Goal: Task Accomplishment & Management: Use online tool/utility

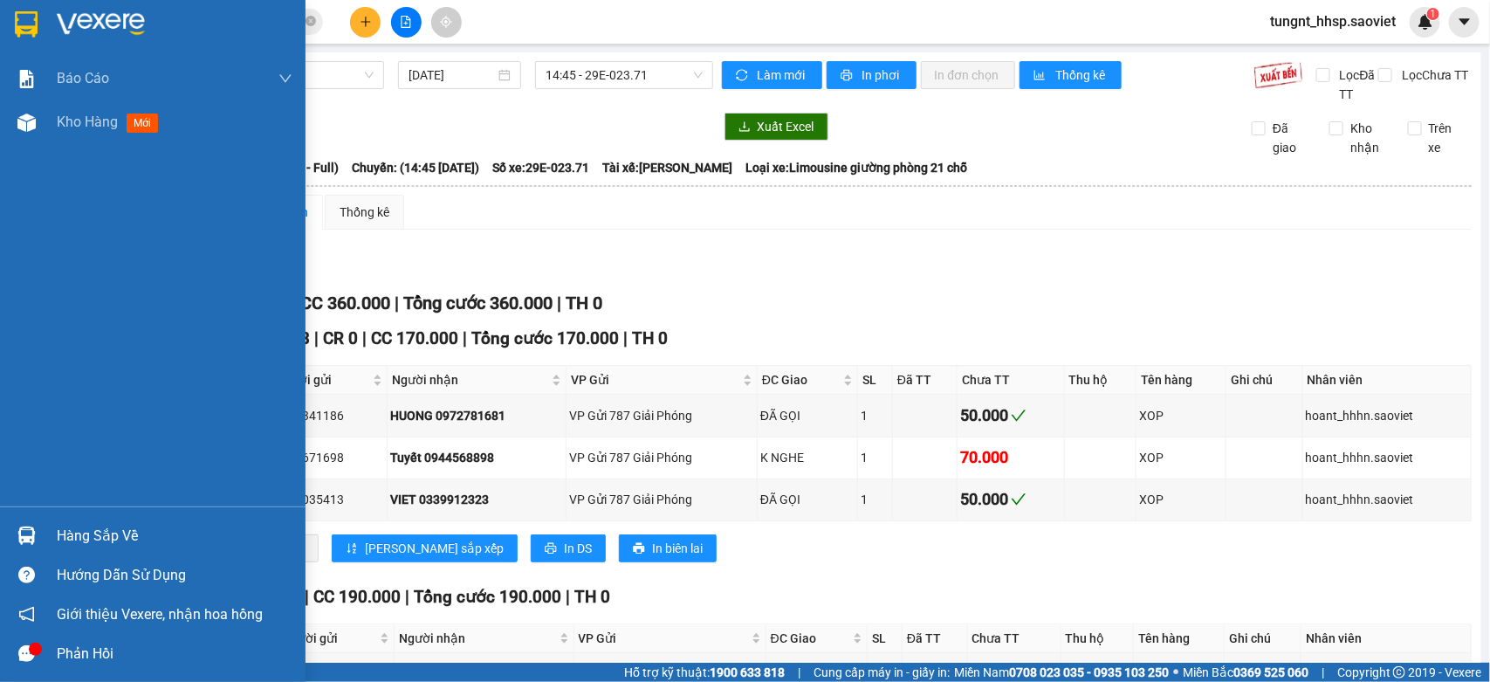
click at [65, 532] on div "Hàng sắp về" at bounding box center [175, 536] width 236 height 26
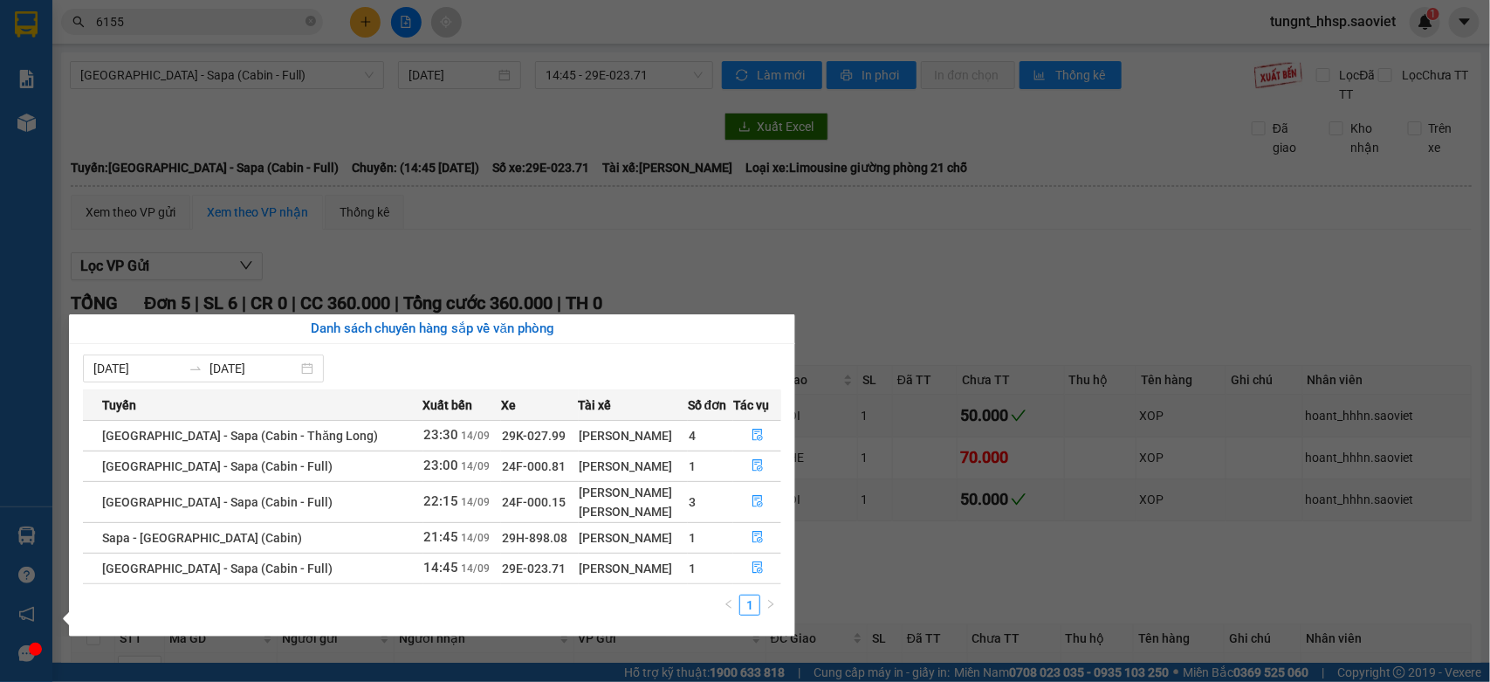
click at [993, 162] on section "Kết quả tìm kiếm ( 440 ) Bộ lọc Mã ĐH Trạng thái Món hàng Thu hộ Tổng cước Chưa…" at bounding box center [745, 341] width 1490 height 682
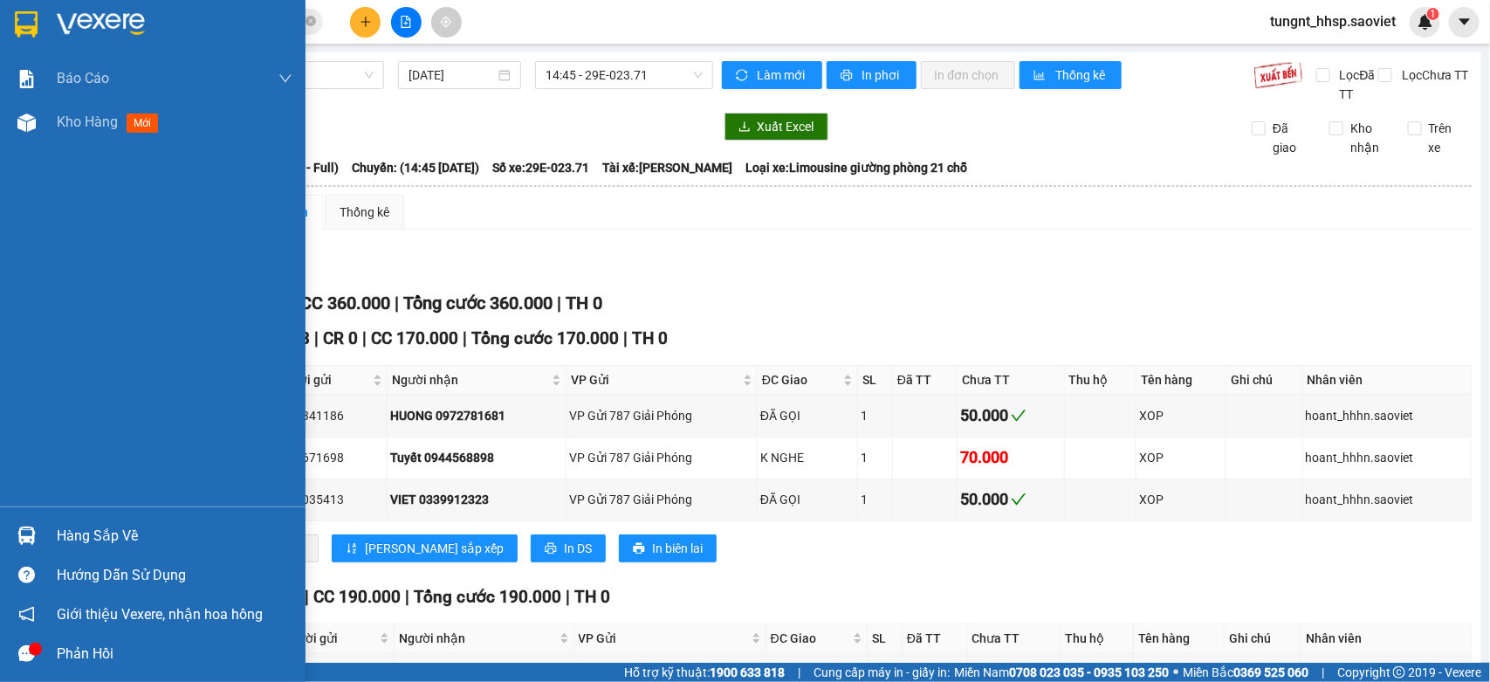
click at [75, 207] on div "Báo cáo 1B. Chi tiết đơn hàng 5. Doanh thu thực tế theo từng nhân viên Kho hàng…" at bounding box center [152, 281] width 305 height 449
click at [89, 120] on span "Kho hàng" at bounding box center [87, 121] width 61 height 17
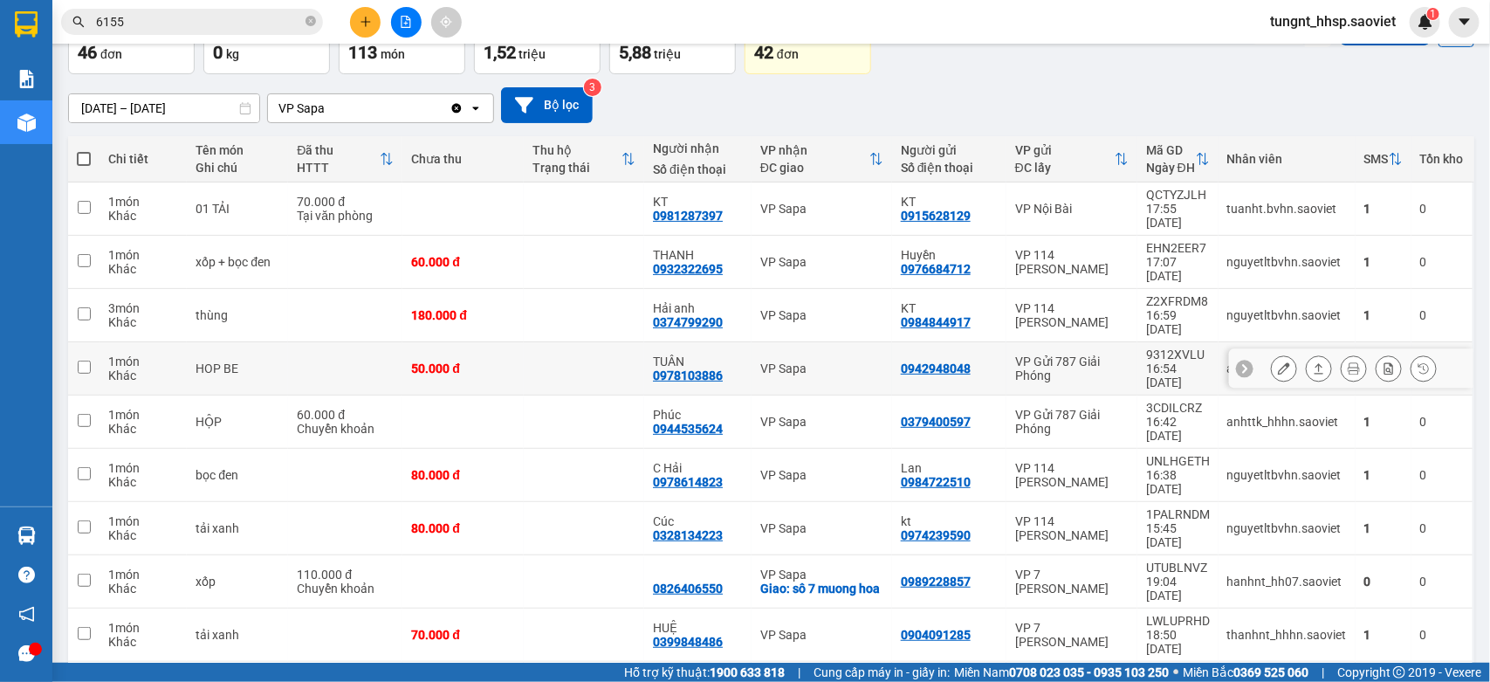
scroll to position [111, 0]
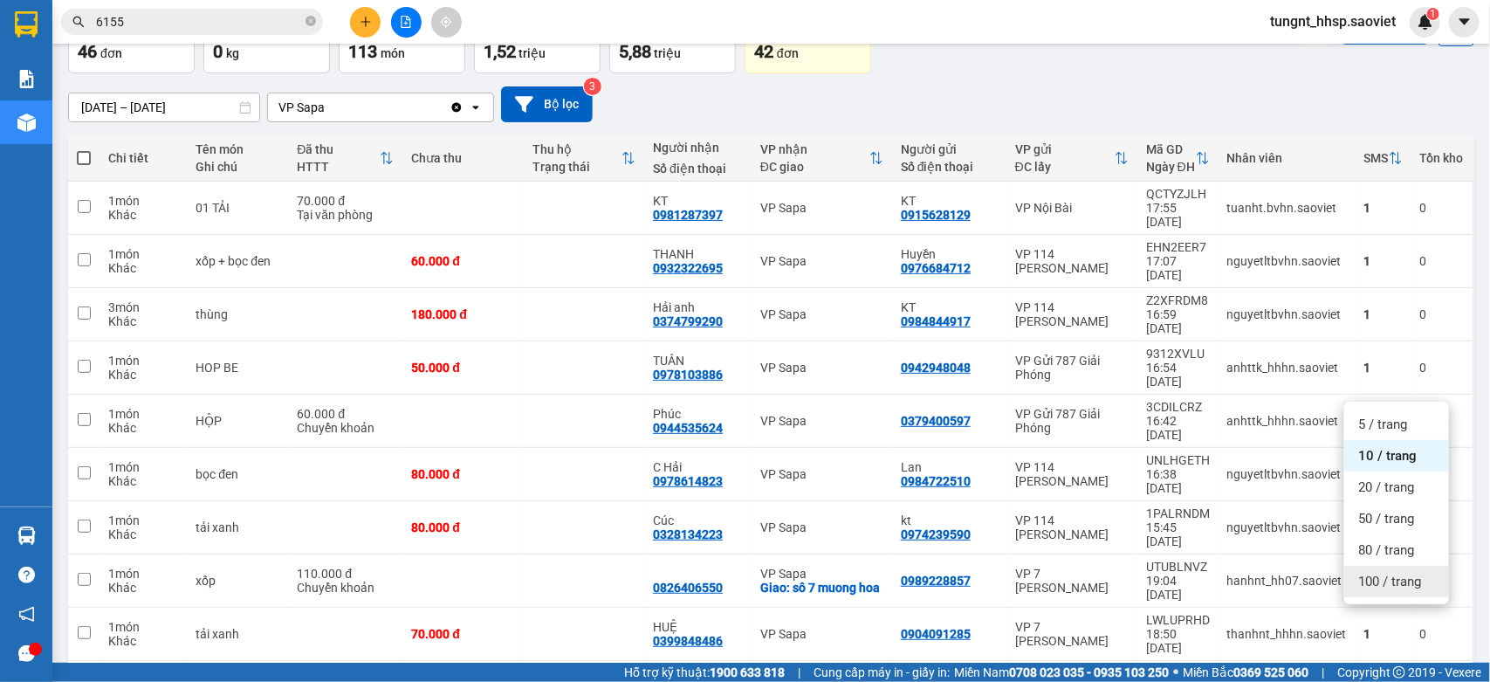
click at [1381, 578] on span "100 / trang" at bounding box center [1389, 581] width 63 height 17
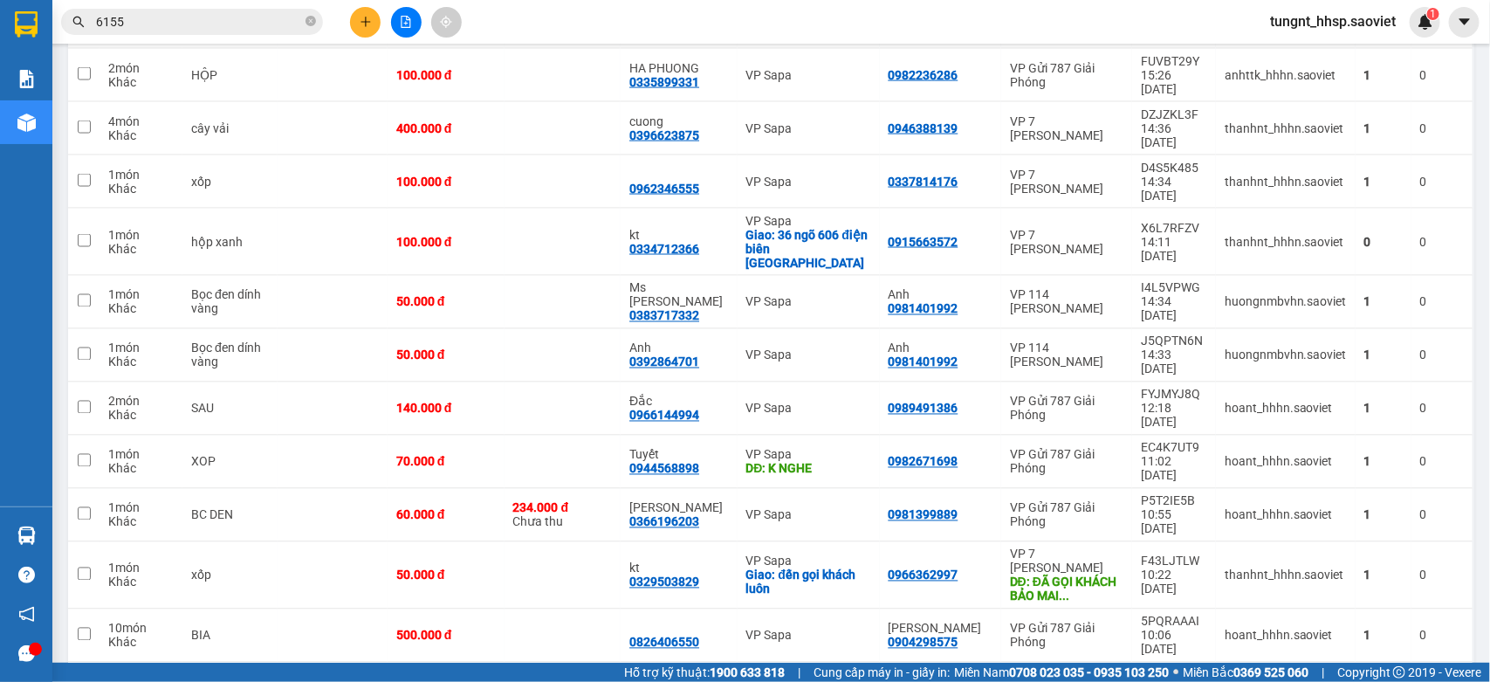
scroll to position [1672, 0]
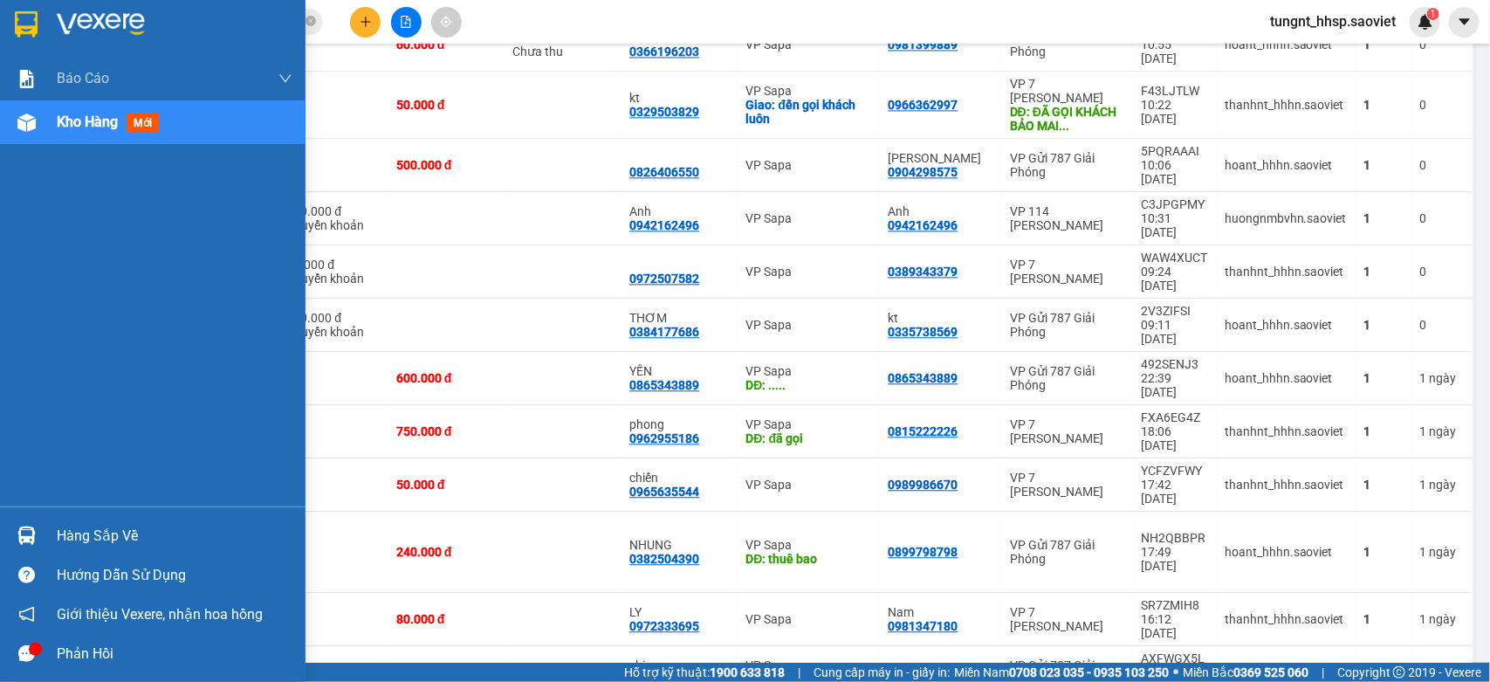
click at [72, 512] on div "Hàng sắp về Hướng dẫn sử dụng Giới thiệu Vexere, nhận hoa hồng Phản hồi" at bounding box center [152, 589] width 305 height 167
click at [79, 530] on div "Hàng sắp về" at bounding box center [175, 536] width 236 height 26
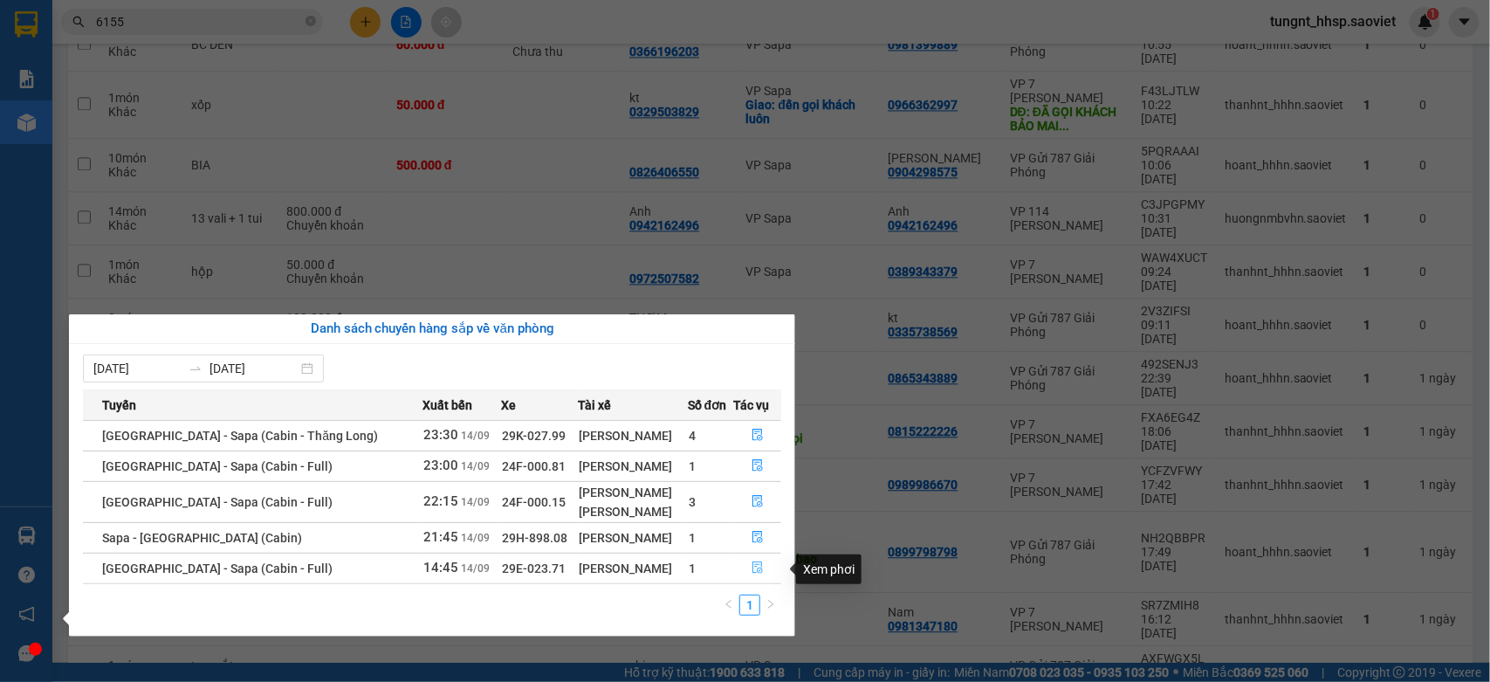
click at [751, 570] on icon "file-done" at bounding box center [757, 567] width 12 height 12
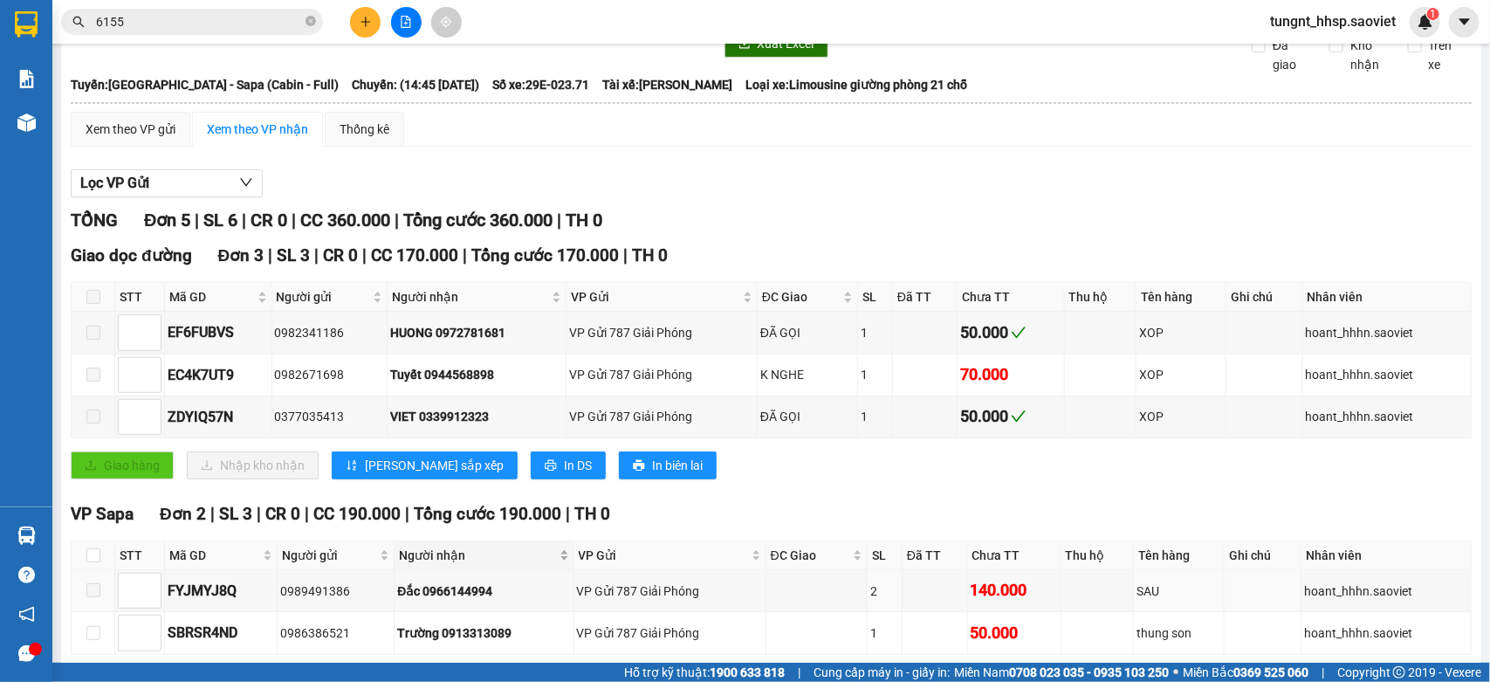
scroll to position [168, 0]
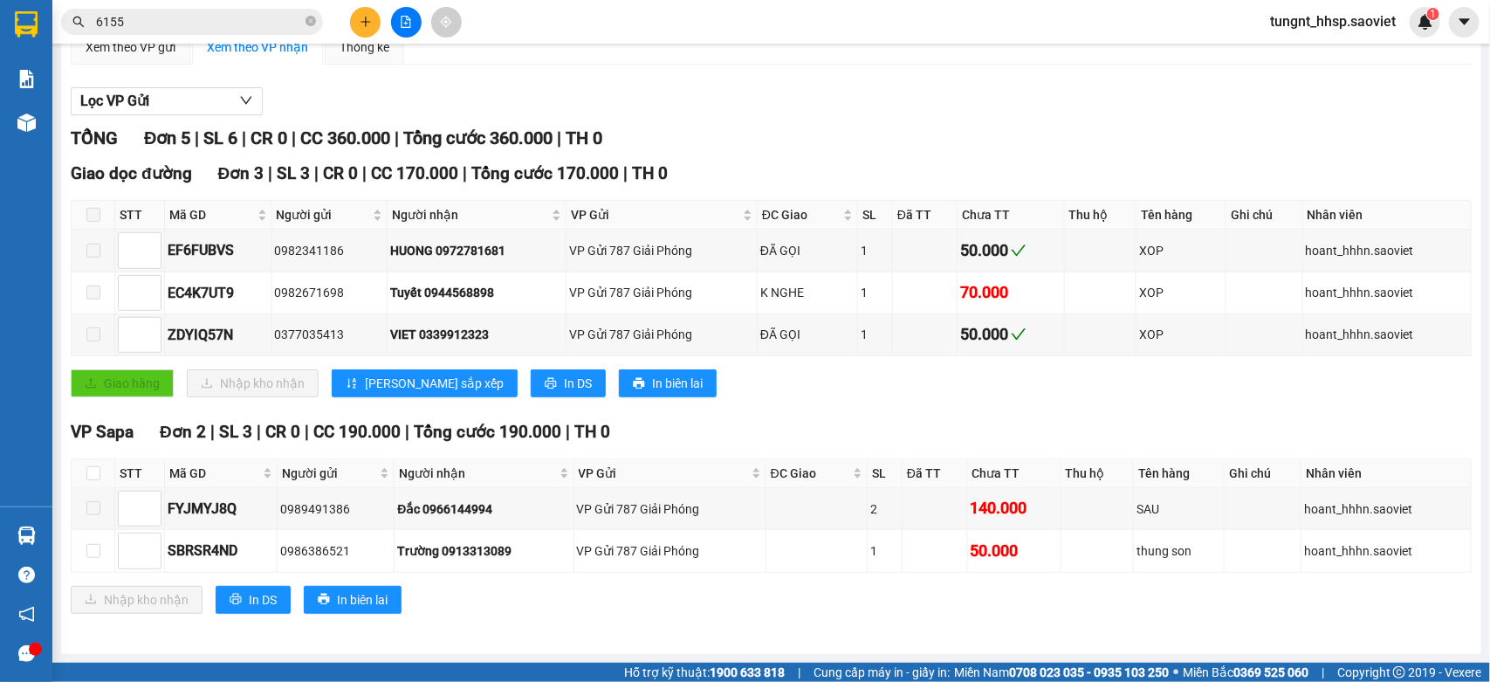
click at [97, 208] on span at bounding box center [93, 215] width 14 height 14
click at [86, 468] on input "checkbox" at bounding box center [93, 473] width 14 height 14
checkbox input "true"
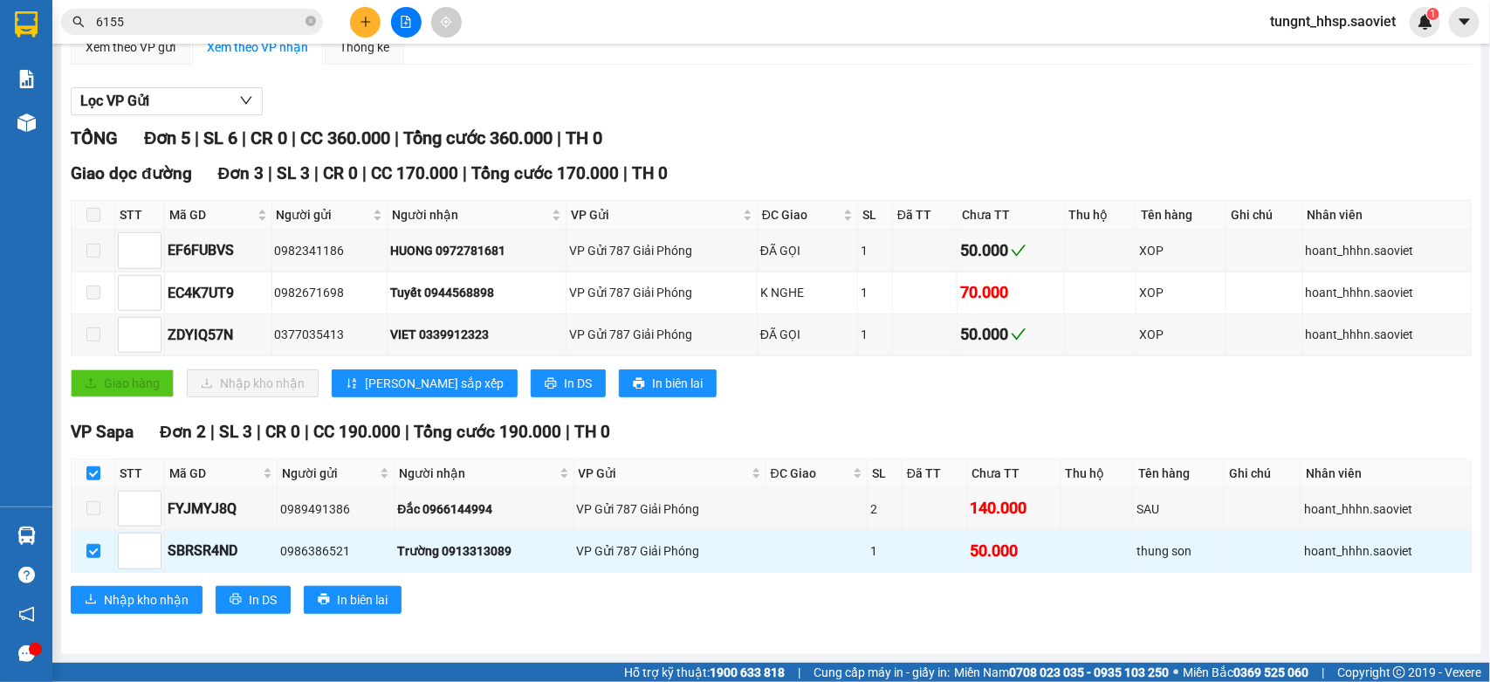
click at [84, 473] on th at bounding box center [94, 473] width 44 height 29
click at [93, 473] on input "checkbox" at bounding box center [93, 473] width 14 height 14
checkbox input "false"
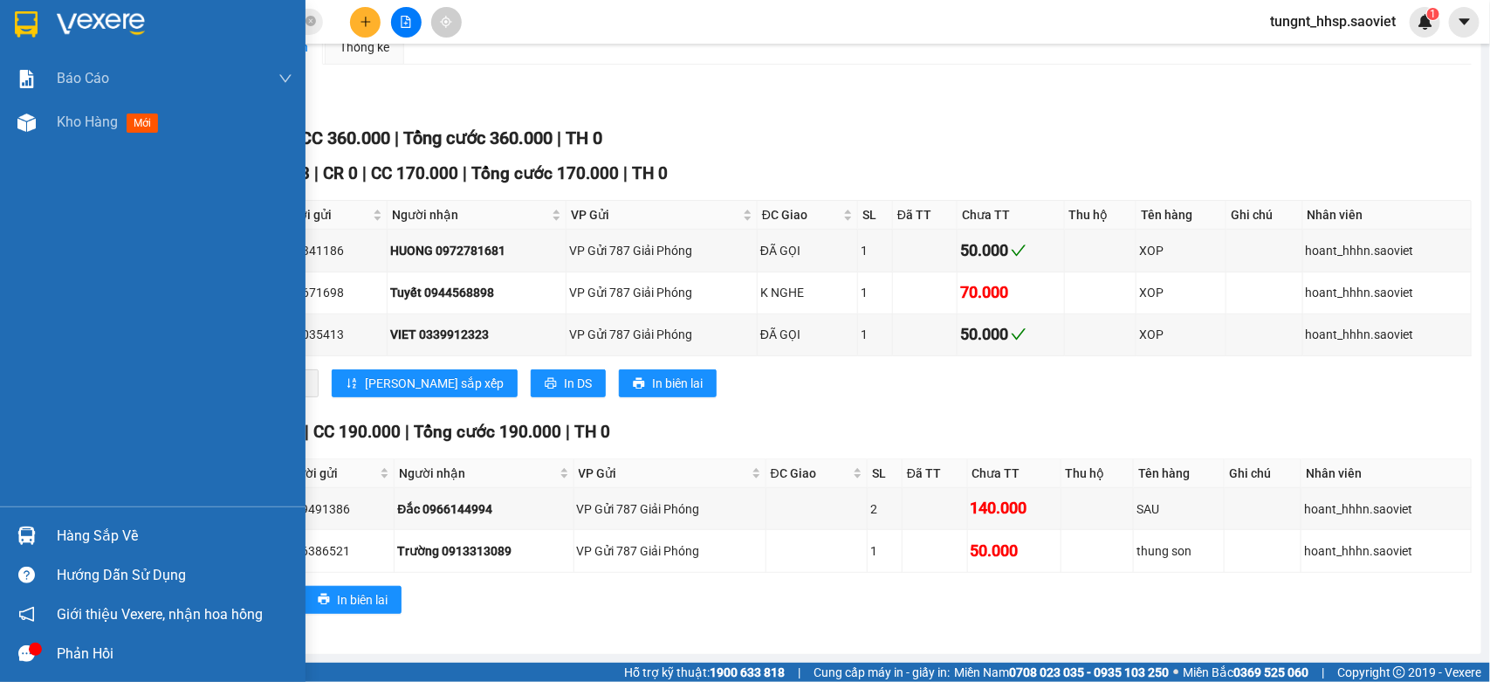
click at [102, 538] on div "Hàng sắp về" at bounding box center [175, 536] width 236 height 26
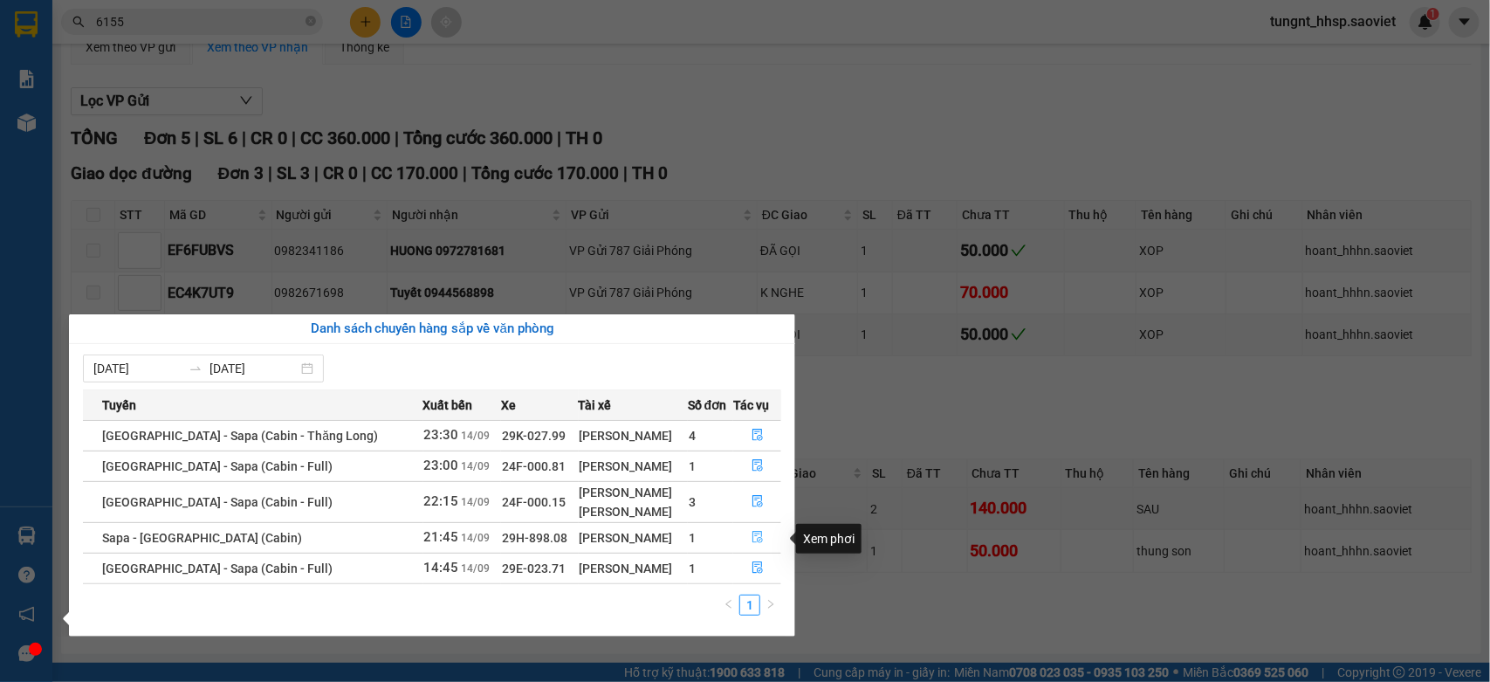
click at [759, 535] on icon "file-done" at bounding box center [757, 537] width 12 height 12
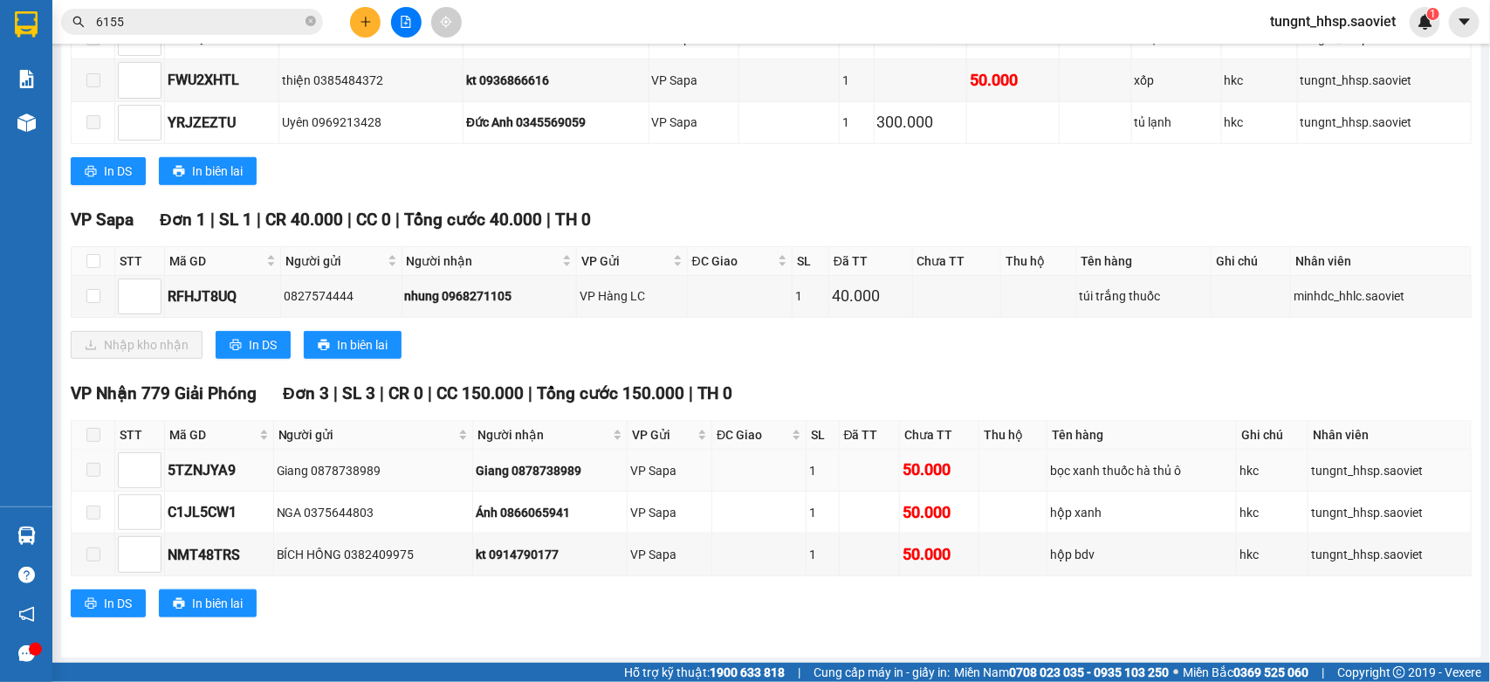
scroll to position [516, 0]
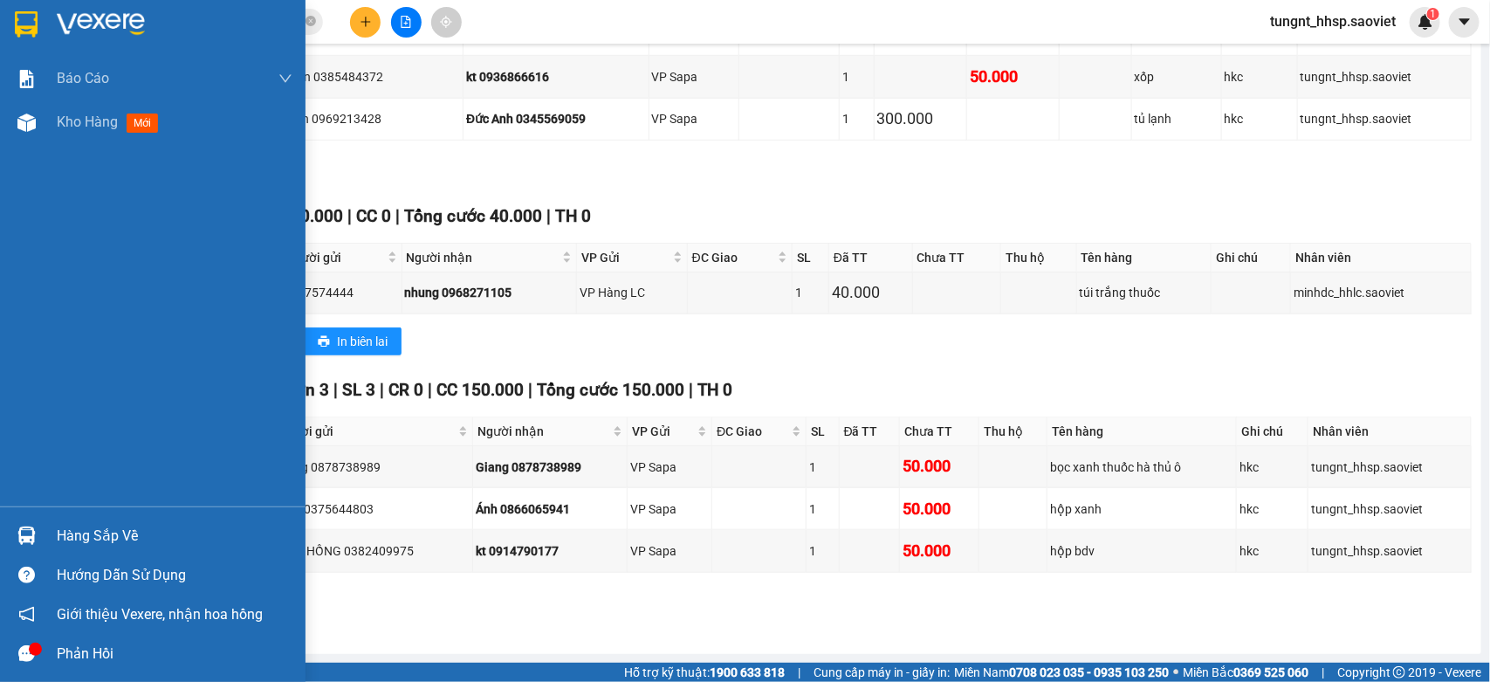
click at [76, 525] on div "Hàng sắp về" at bounding box center [175, 536] width 236 height 26
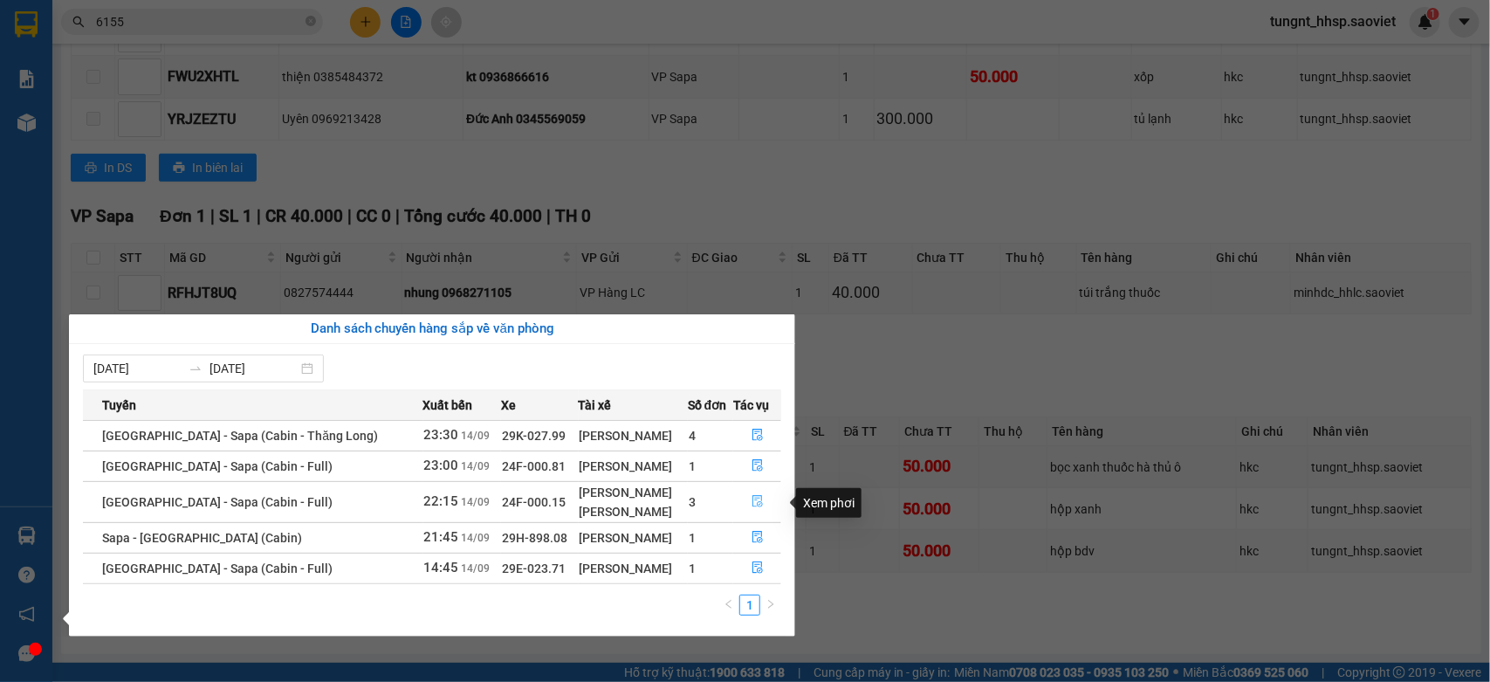
click at [752, 503] on icon "file-done" at bounding box center [757, 501] width 10 height 12
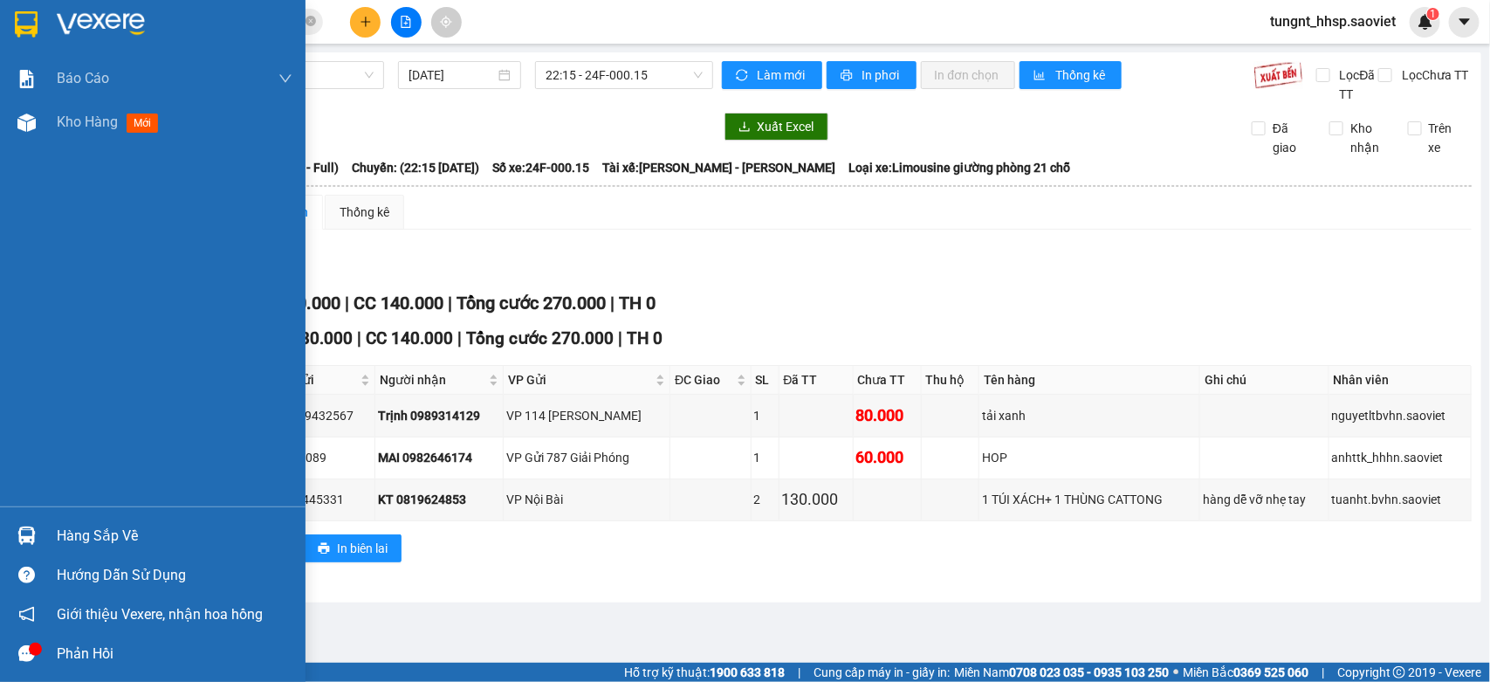
click at [114, 530] on div "Hàng sắp về" at bounding box center [175, 536] width 236 height 26
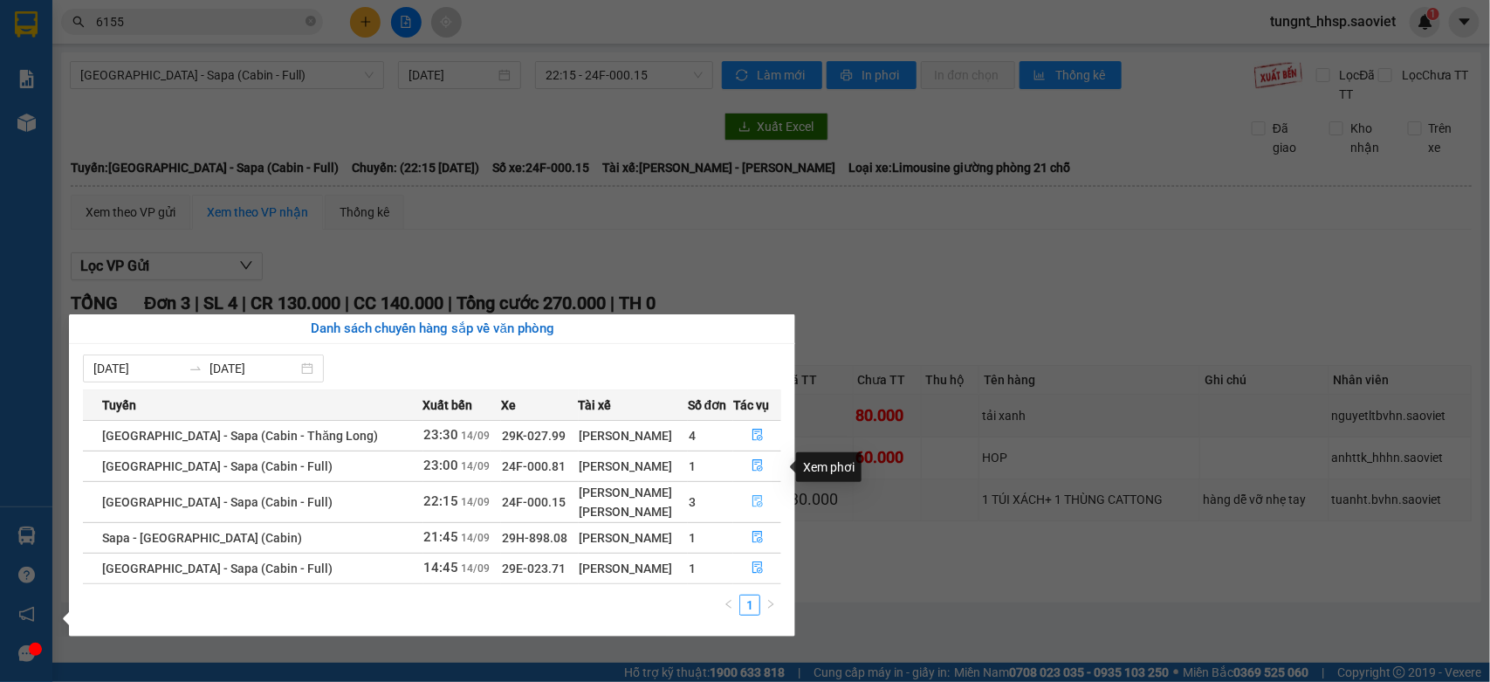
click at [761, 497] on button "button" at bounding box center [757, 502] width 46 height 28
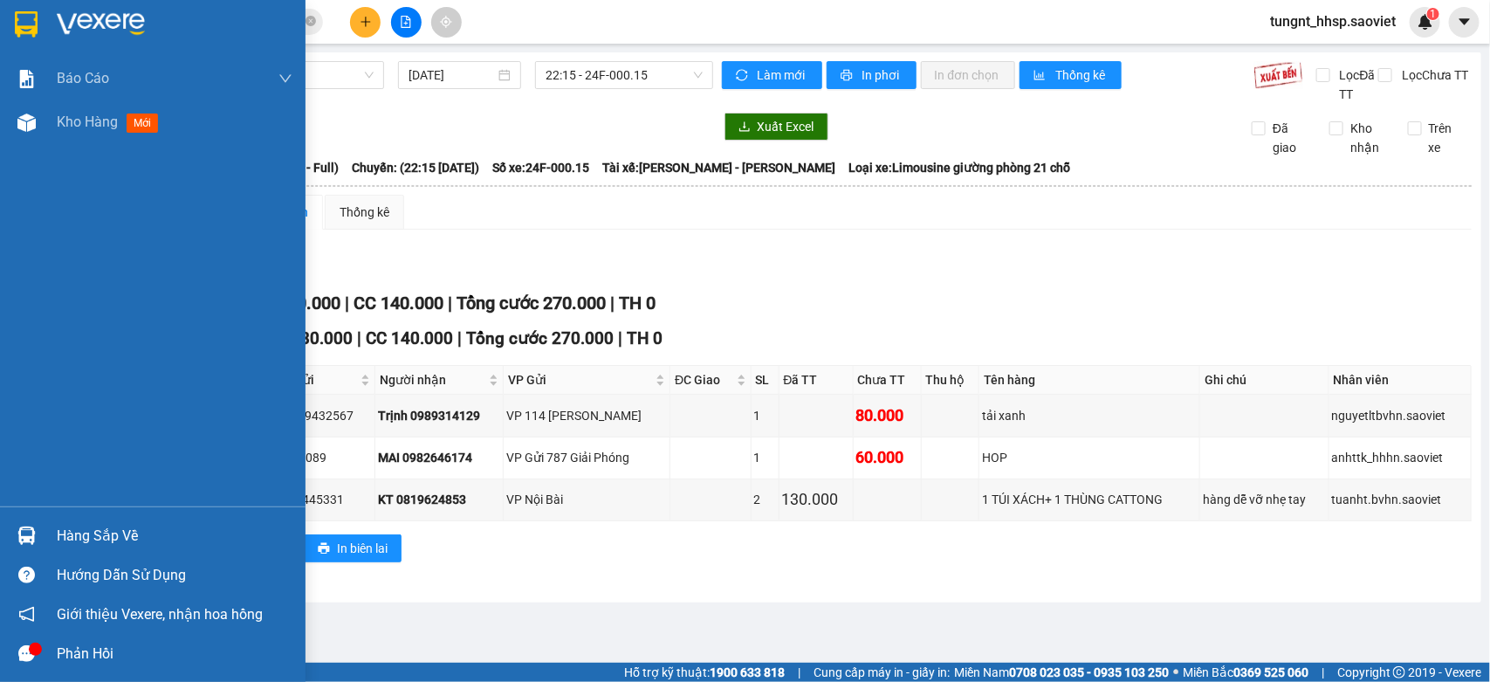
click at [136, 513] on div "Hàng sắp về Hướng dẫn sử dụng Giới thiệu Vexere, nhận hoa hồng Phản hồi" at bounding box center [152, 589] width 305 height 167
click at [99, 525] on div "Hàng sắp về" at bounding box center [175, 536] width 236 height 26
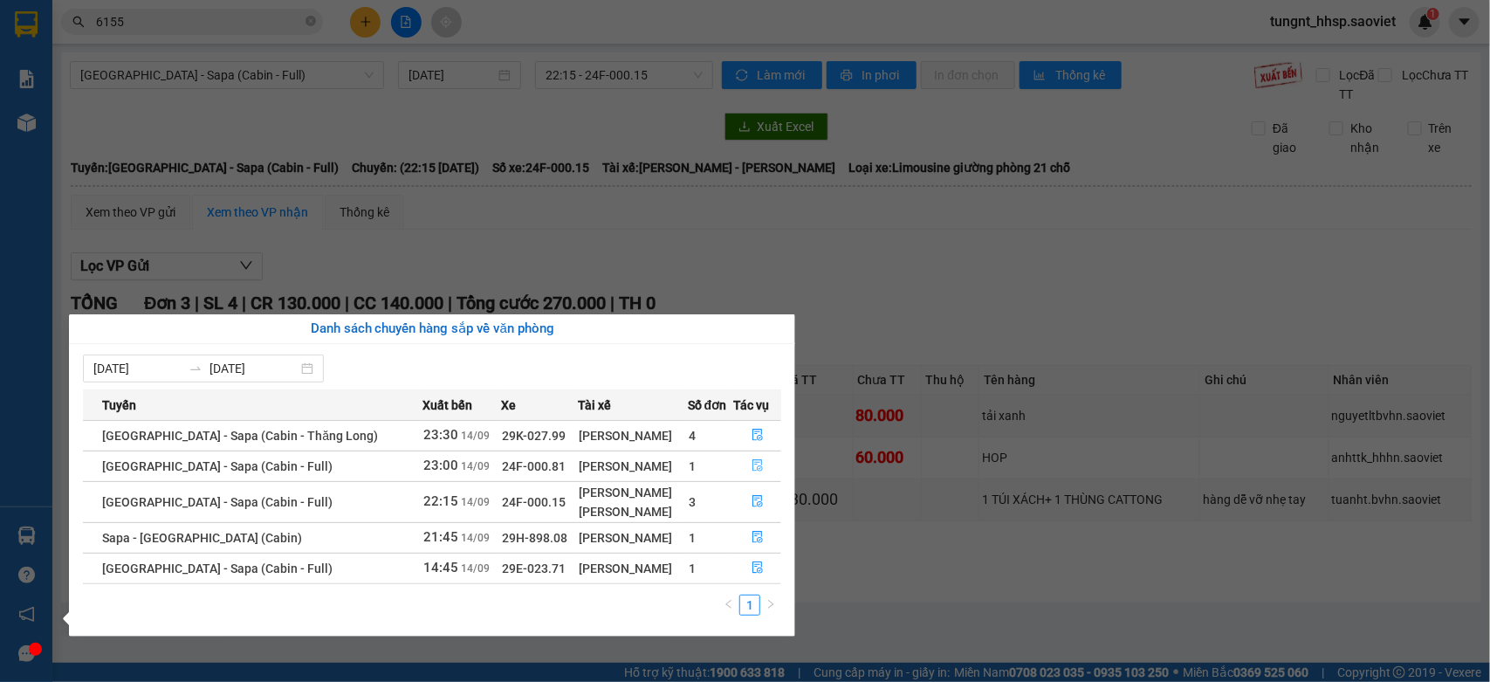
click at [751, 467] on icon "file-done" at bounding box center [757, 465] width 12 height 12
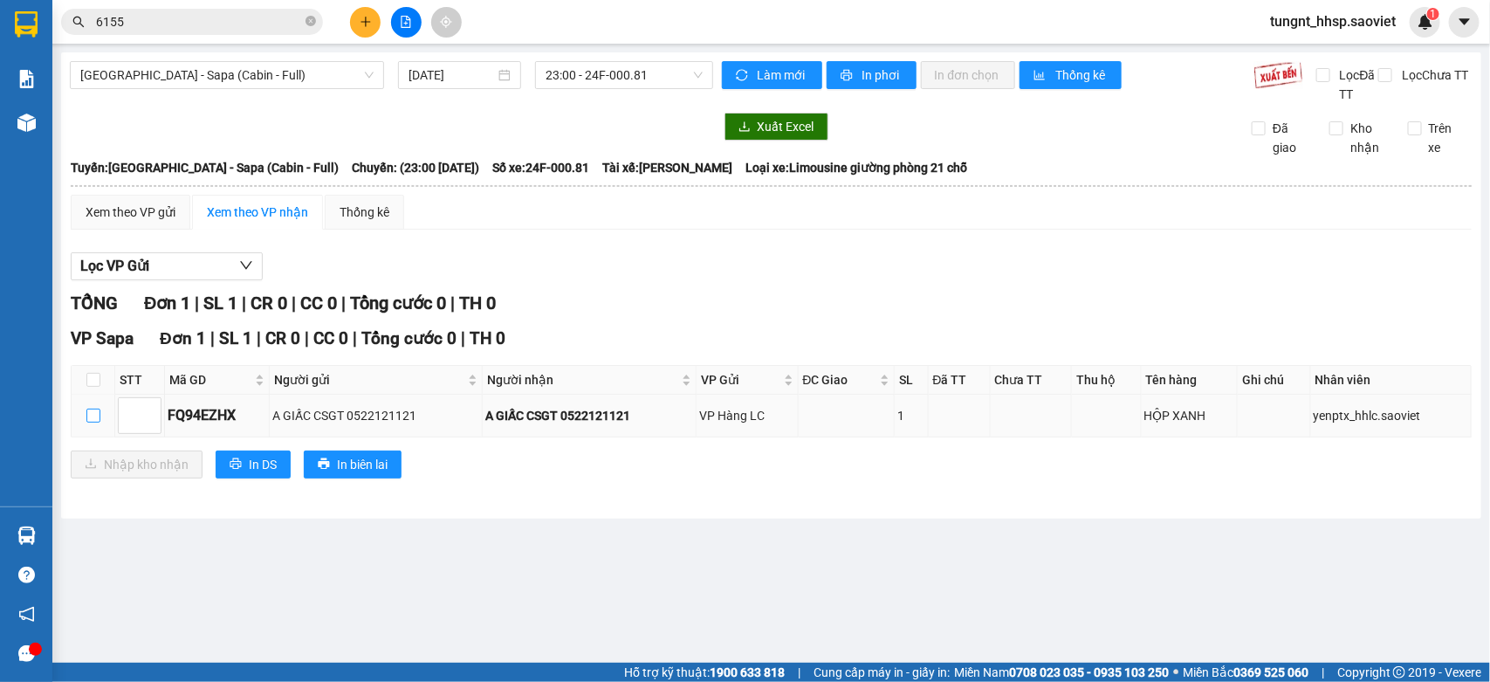
click at [88, 415] on input "checkbox" at bounding box center [93, 415] width 14 height 14
checkbox input "true"
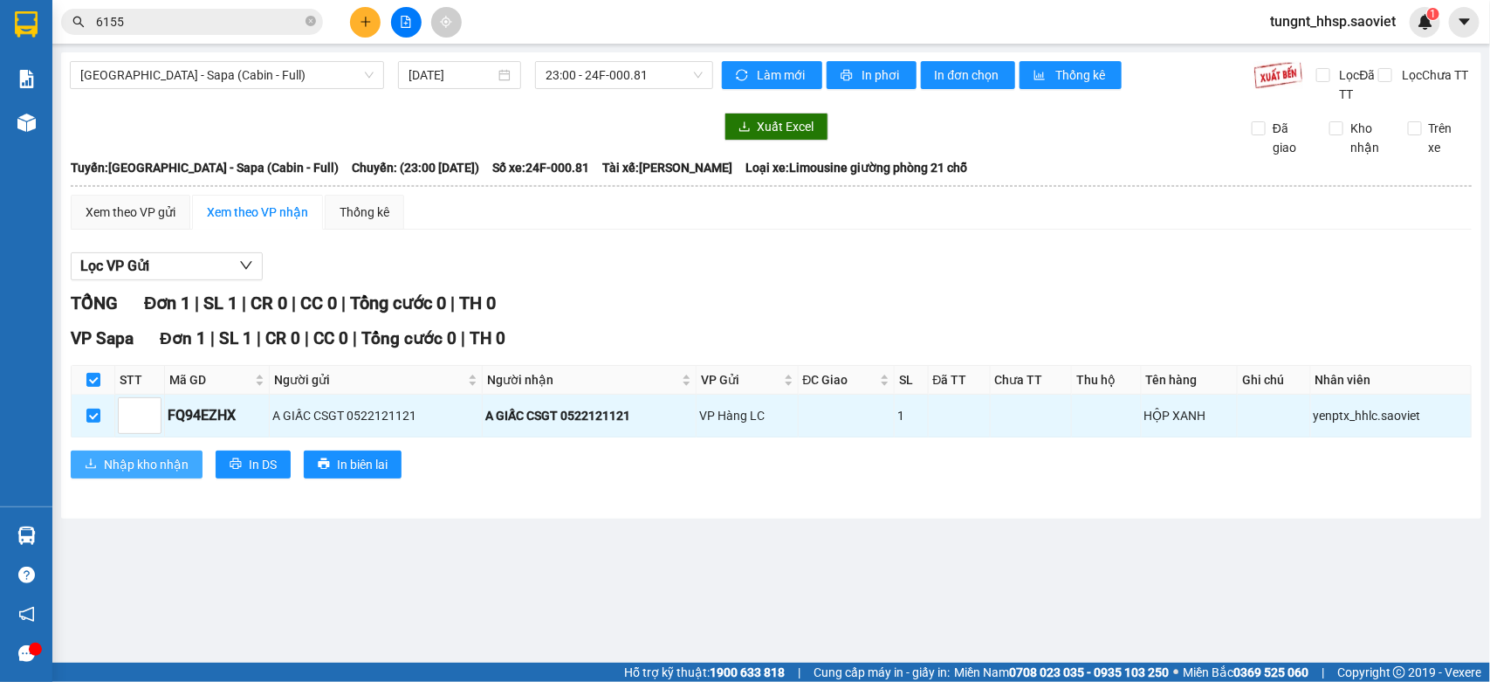
click at [125, 470] on span "Nhập kho nhận" at bounding box center [146, 464] width 85 height 19
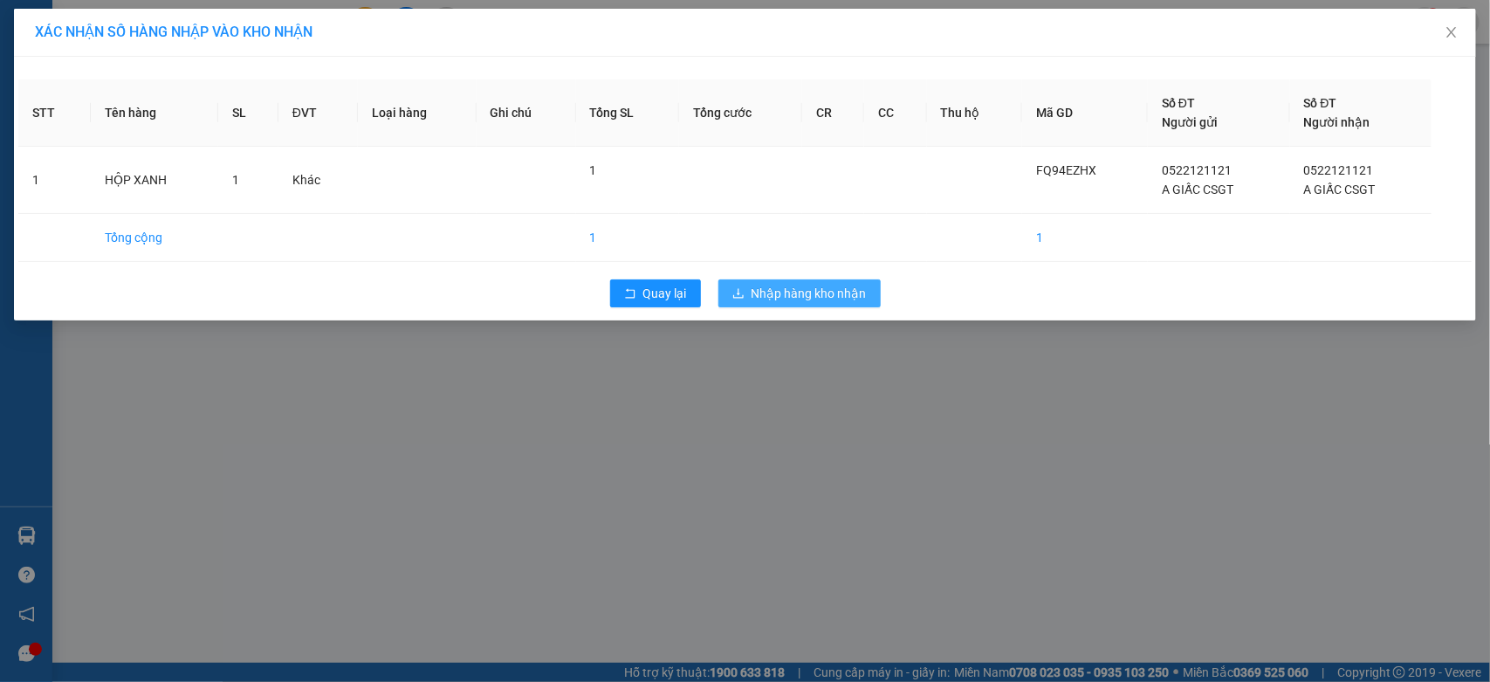
drag, startPoint x: 831, startPoint y: 312, endPoint x: 825, endPoint y: 305, distance: 9.3
click at [829, 312] on div "Quay lại Nhập hàng kho nhận" at bounding box center [744, 293] width 1453 height 45
click at [822, 297] on span "Nhập hàng kho nhận" at bounding box center [808, 293] width 115 height 19
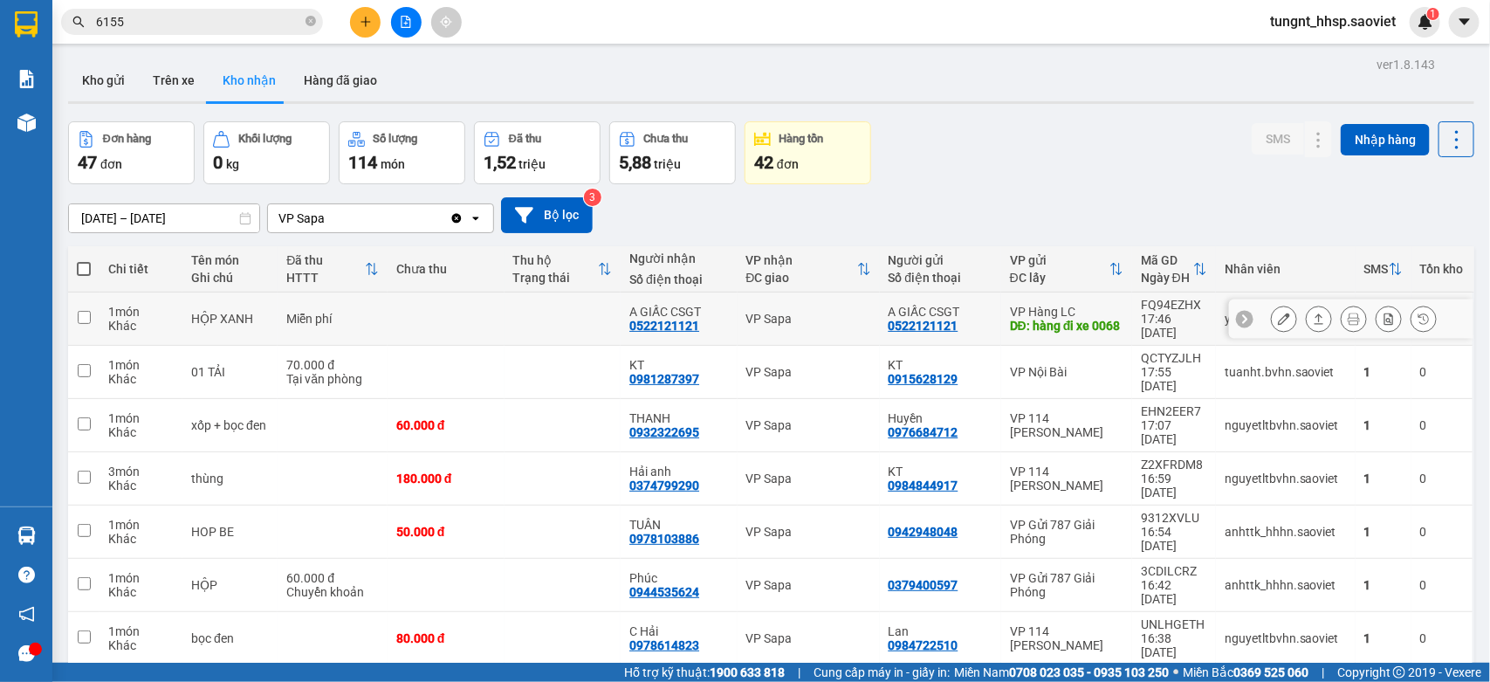
click at [1278, 314] on icon at bounding box center [1284, 318] width 12 height 12
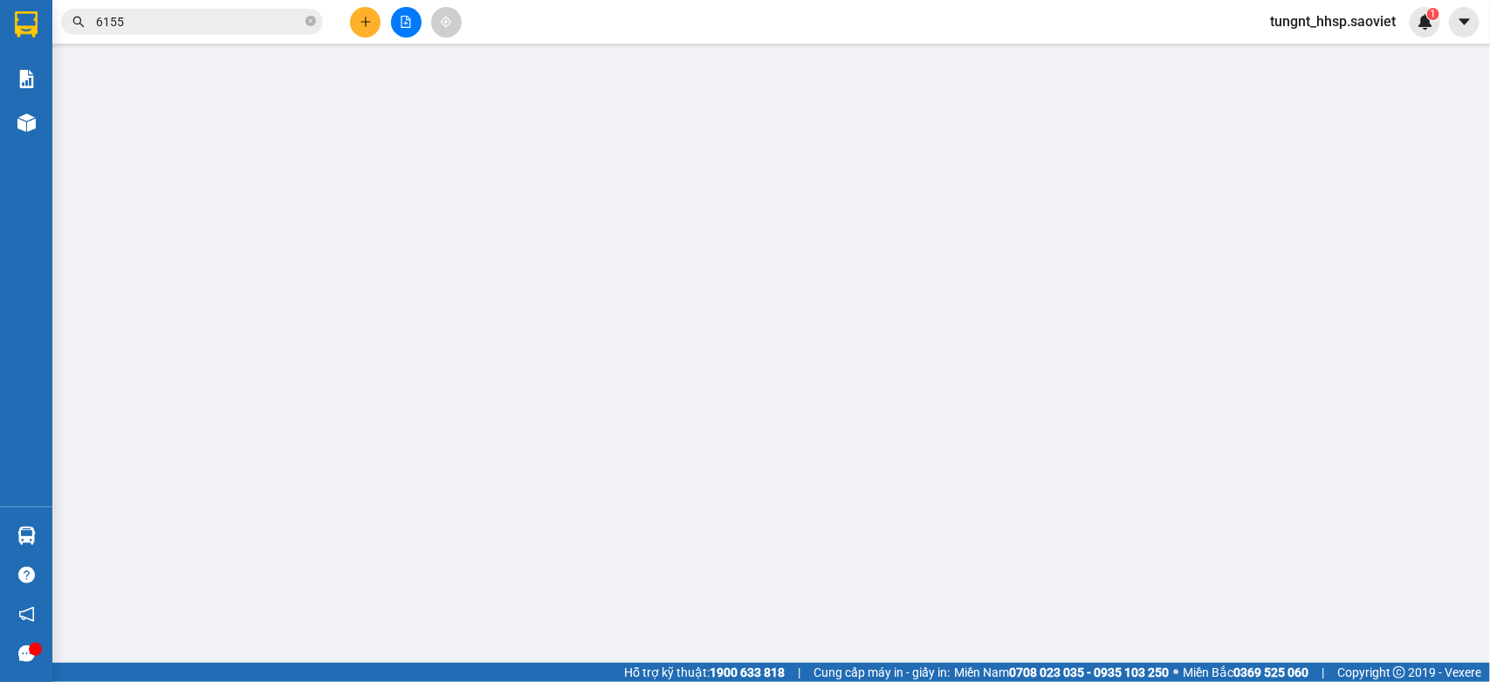
type input "0522121121"
type input "A GIẤC CSGT"
type input "hàng đi xe 0068"
type input "0522121121"
type input "A GIẤC CSGT"
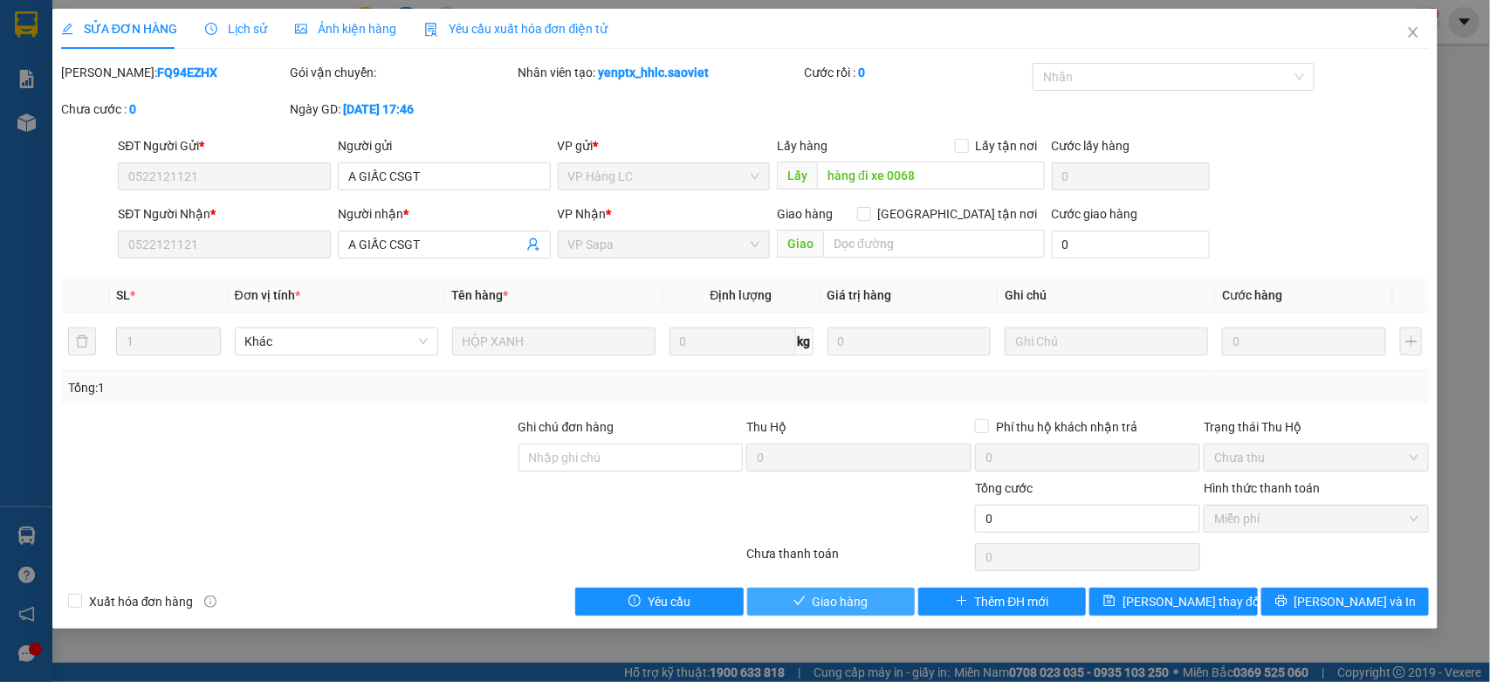
click at [836, 604] on span "Giao hàng" at bounding box center [841, 601] width 56 height 19
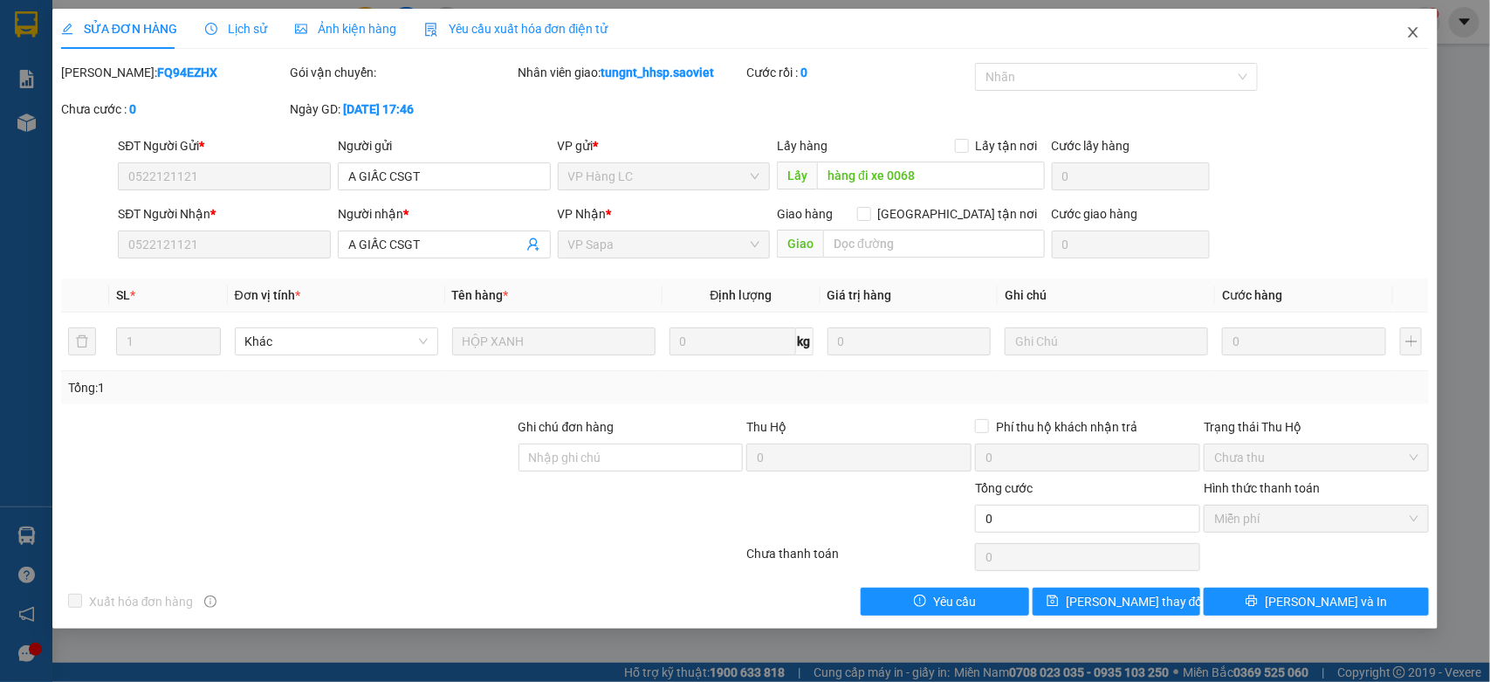
click at [1412, 31] on icon "close" at bounding box center [1413, 32] width 14 height 14
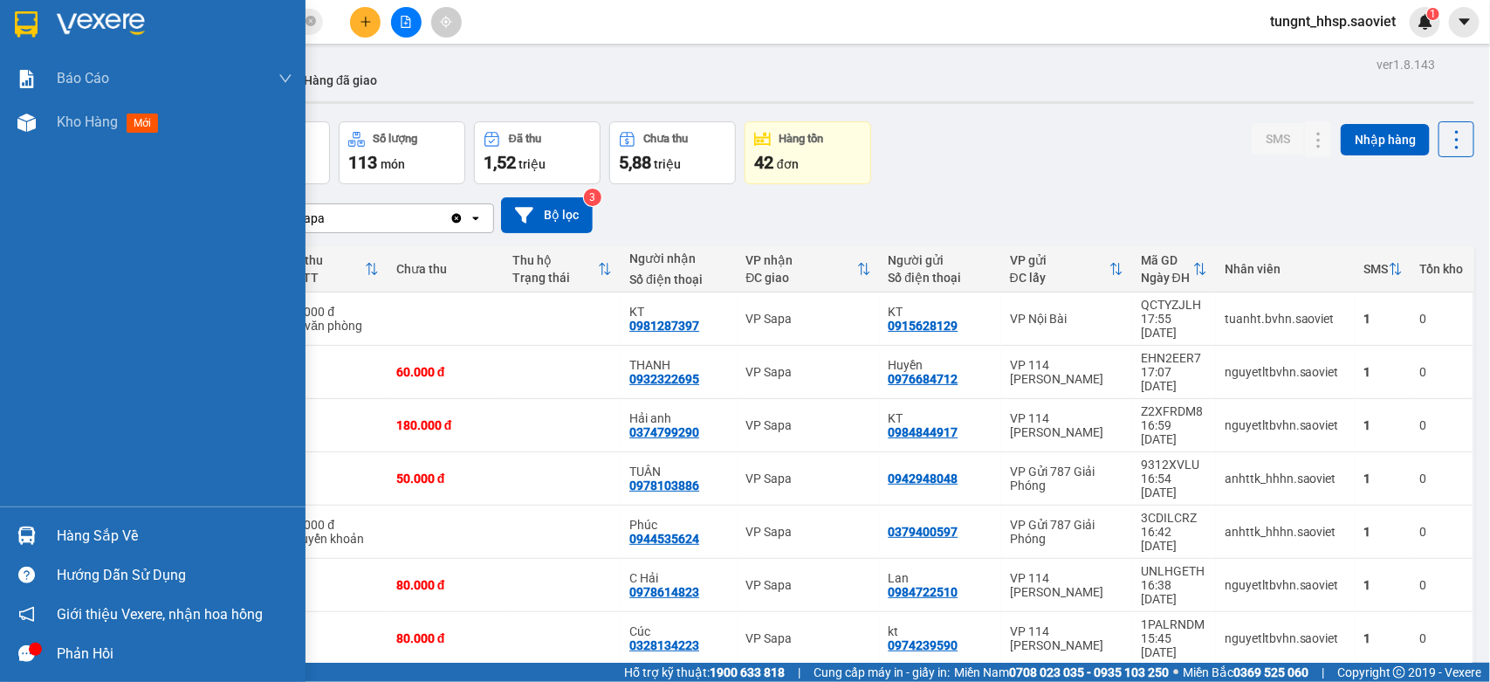
click at [92, 533] on div "Hàng sắp về" at bounding box center [175, 536] width 236 height 26
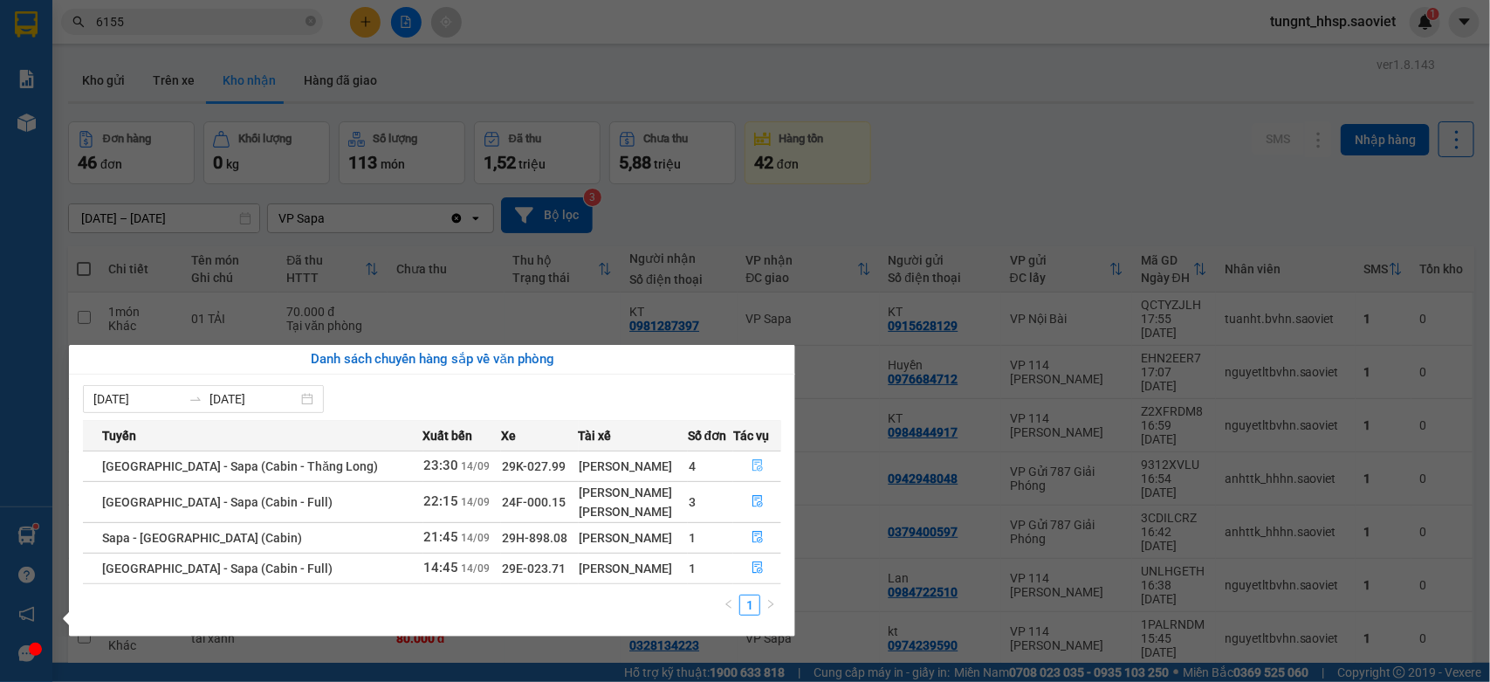
click at [752, 463] on icon "file-done" at bounding box center [757, 465] width 10 height 12
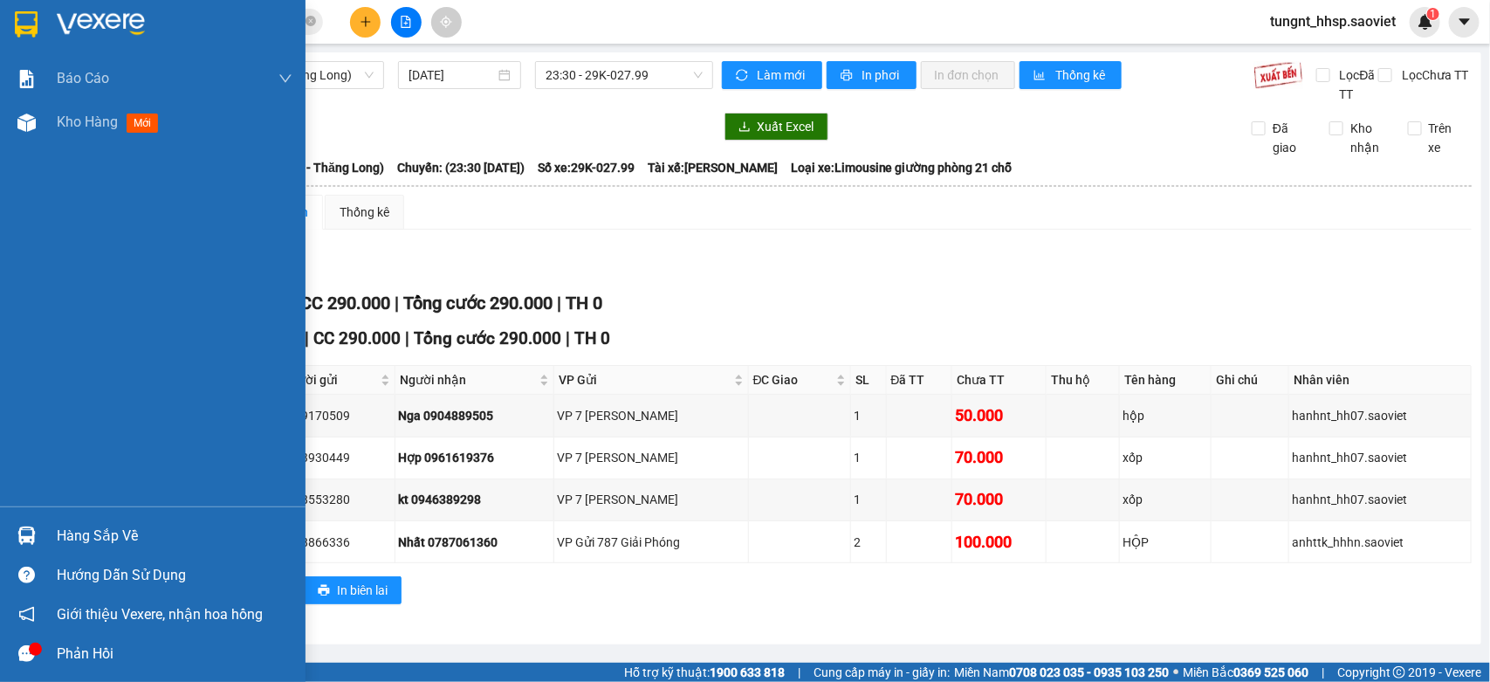
click at [80, 528] on div "Hàng sắp về" at bounding box center [175, 536] width 236 height 26
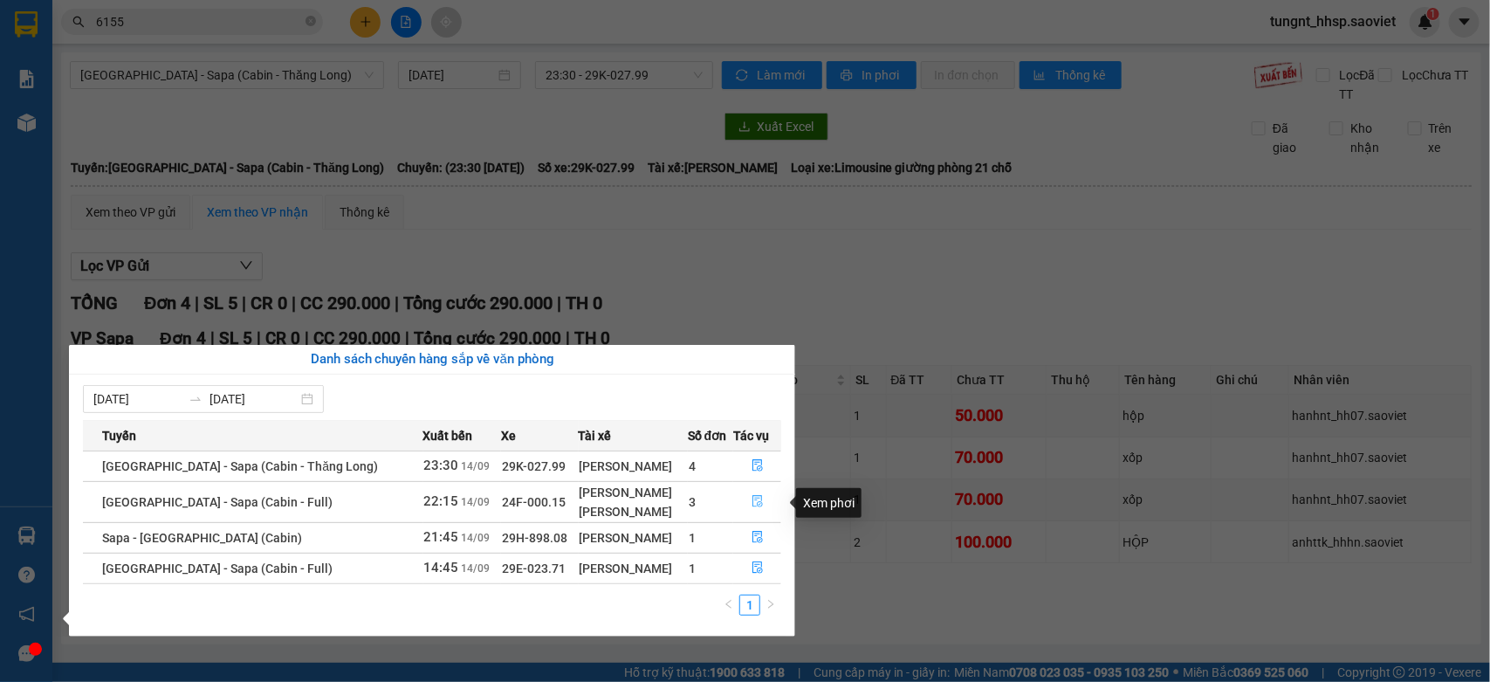
click at [757, 506] on icon "file-done" at bounding box center [757, 501] width 12 height 12
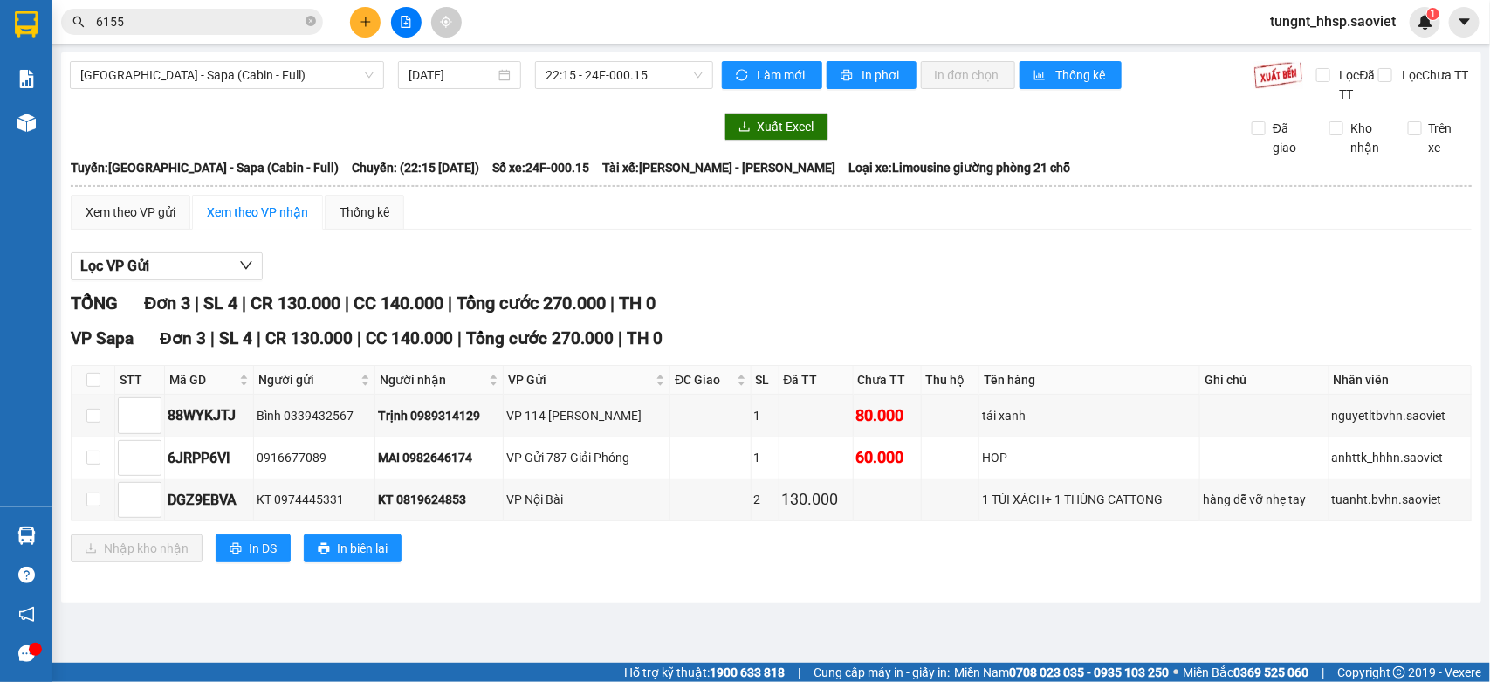
click at [951, 607] on main "[GEOGRAPHIC_DATA] - Sapa (Cabin - Full) [DATE] 22:15 - 24F-000.15 Làm mới In ph…" at bounding box center [745, 331] width 1490 height 662
